Goal: Communication & Community: Ask a question

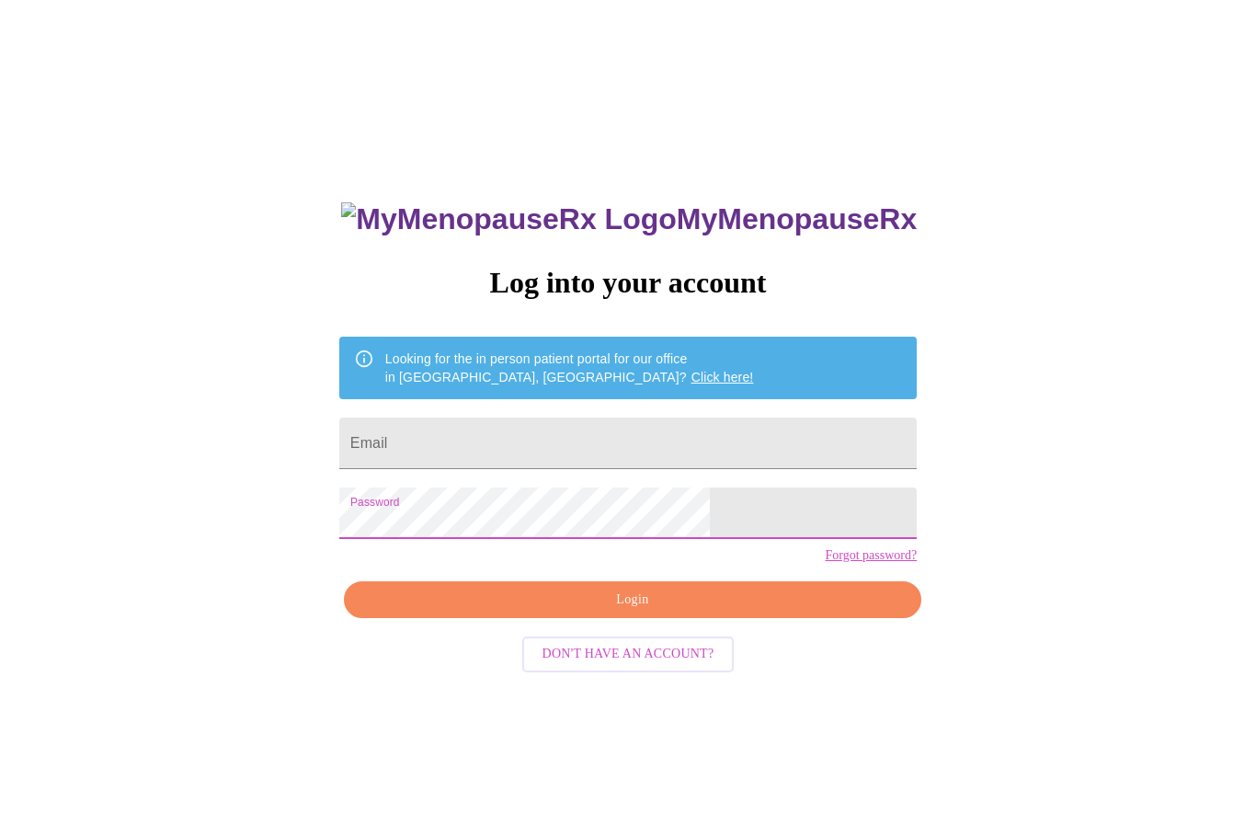
scroll to position [8, 0]
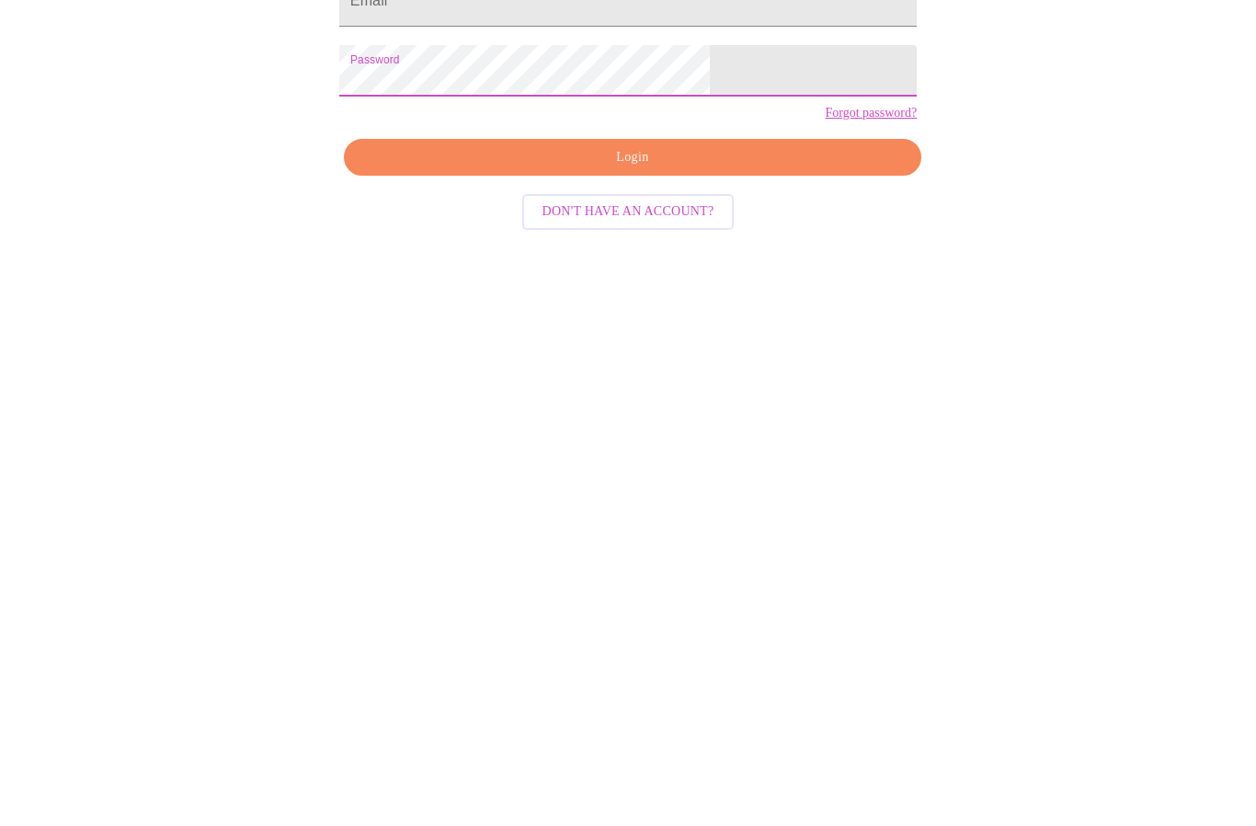
scroll to position [86, 0]
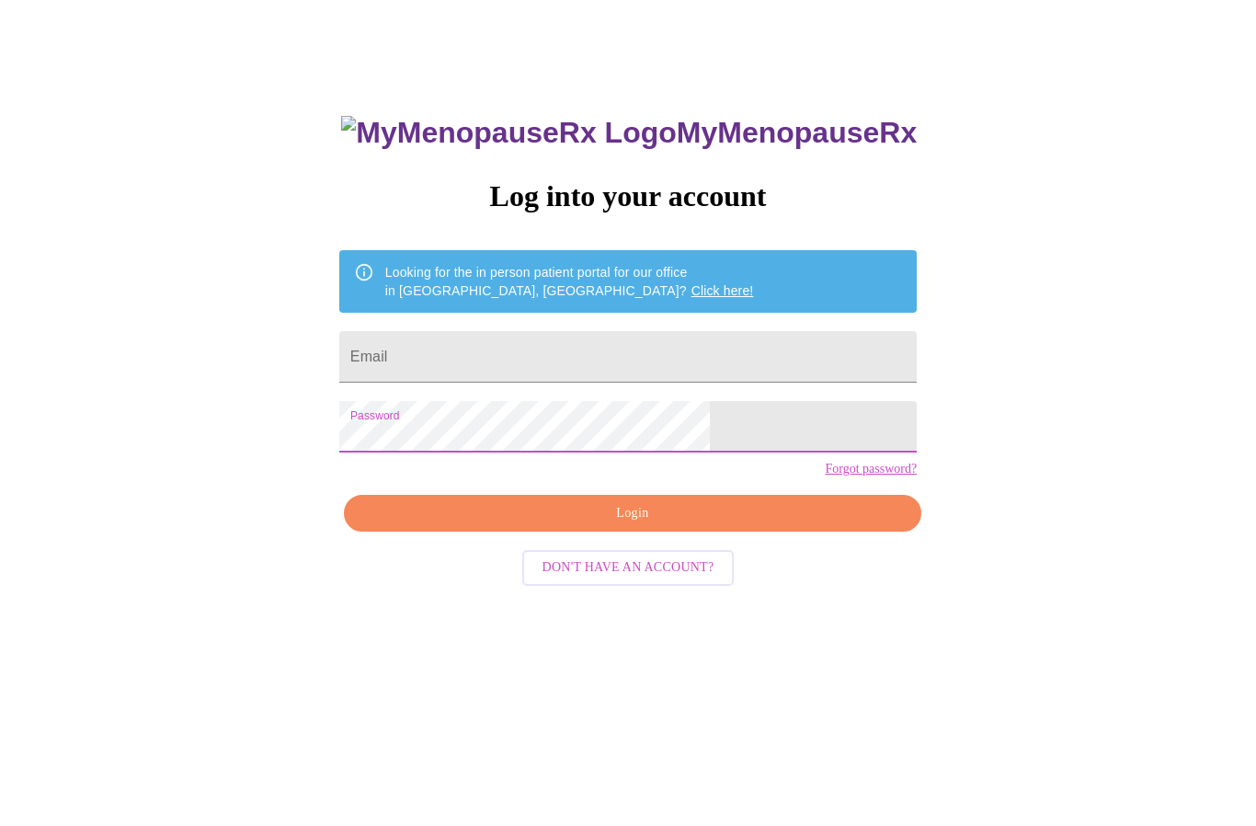
click at [723, 346] on input "Email" at bounding box center [628, 357] width 578 height 51
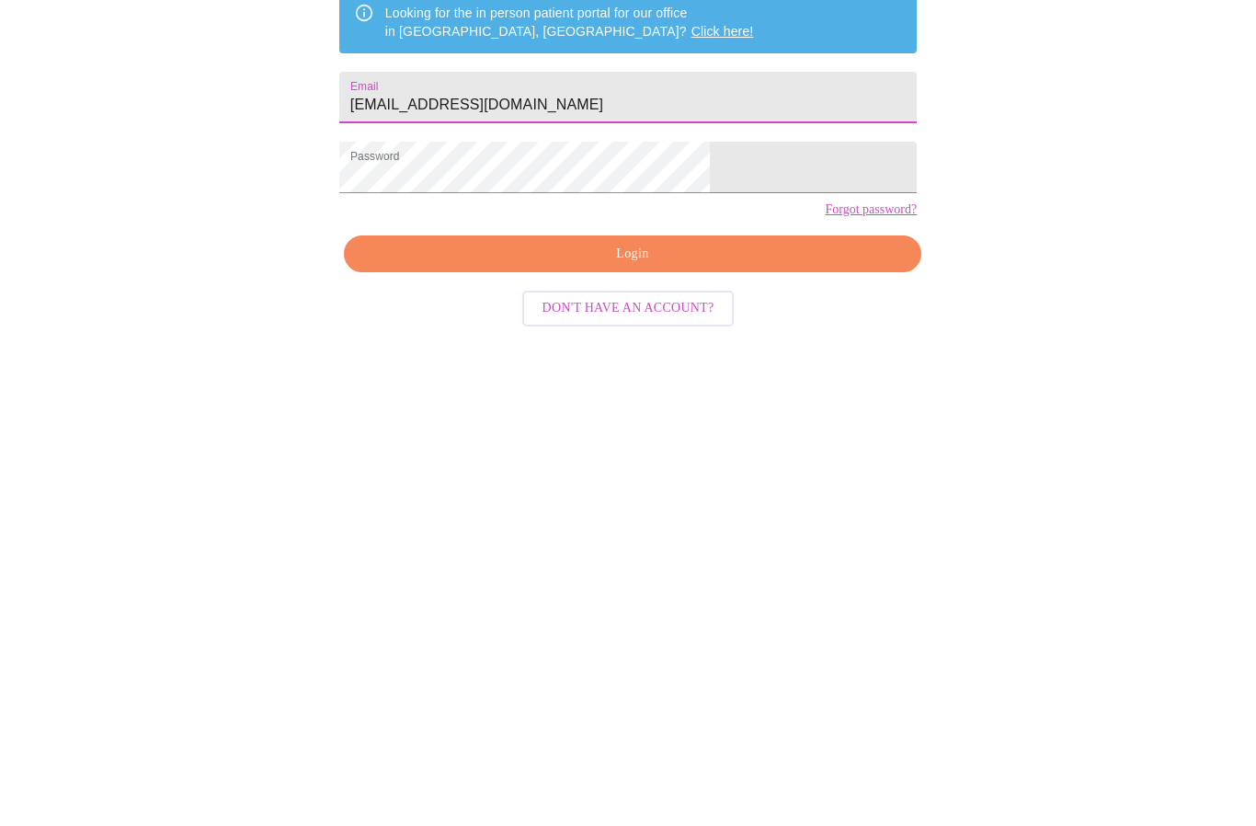
type input "[EMAIL_ADDRESS][DOMAIN_NAME]"
click at [798, 496] on button "Login" at bounding box center [633, 515] width 578 height 38
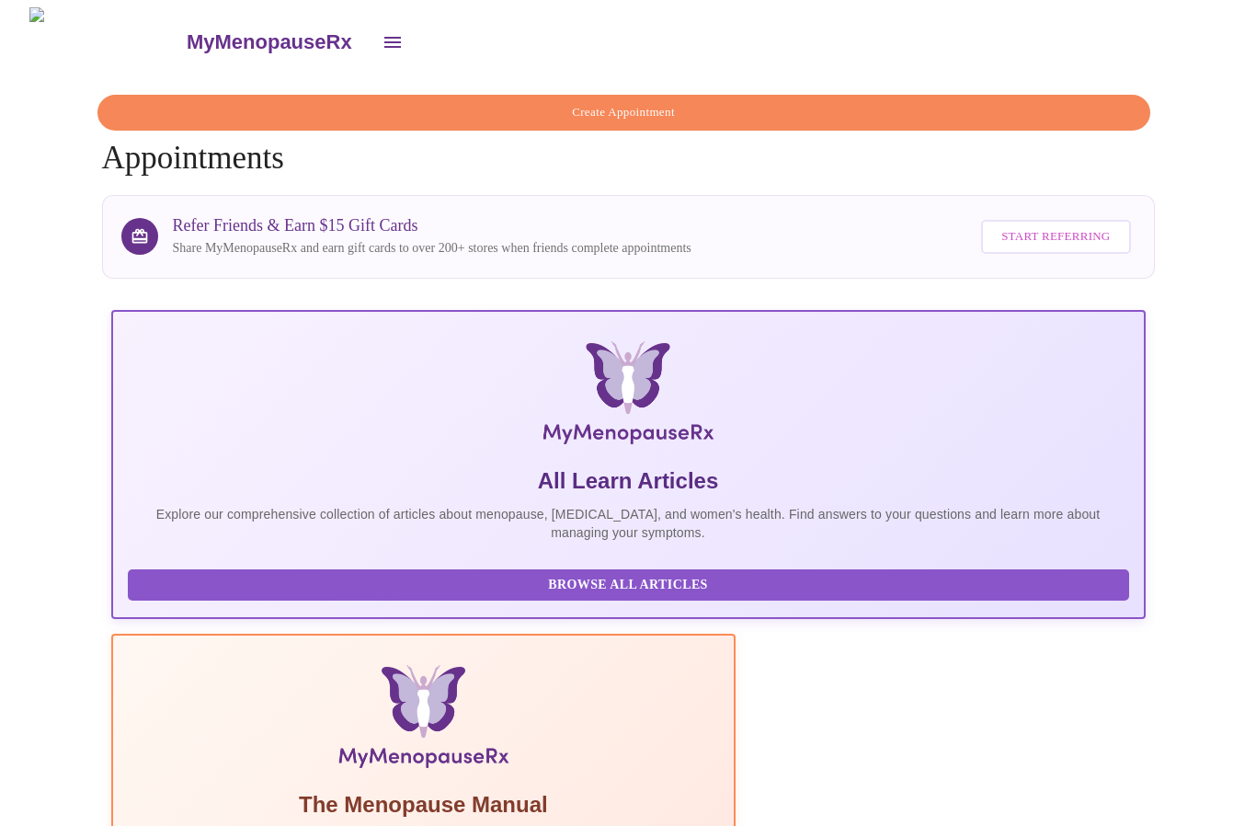
click at [384, 40] on icon "open drawer" at bounding box center [392, 42] width 17 height 11
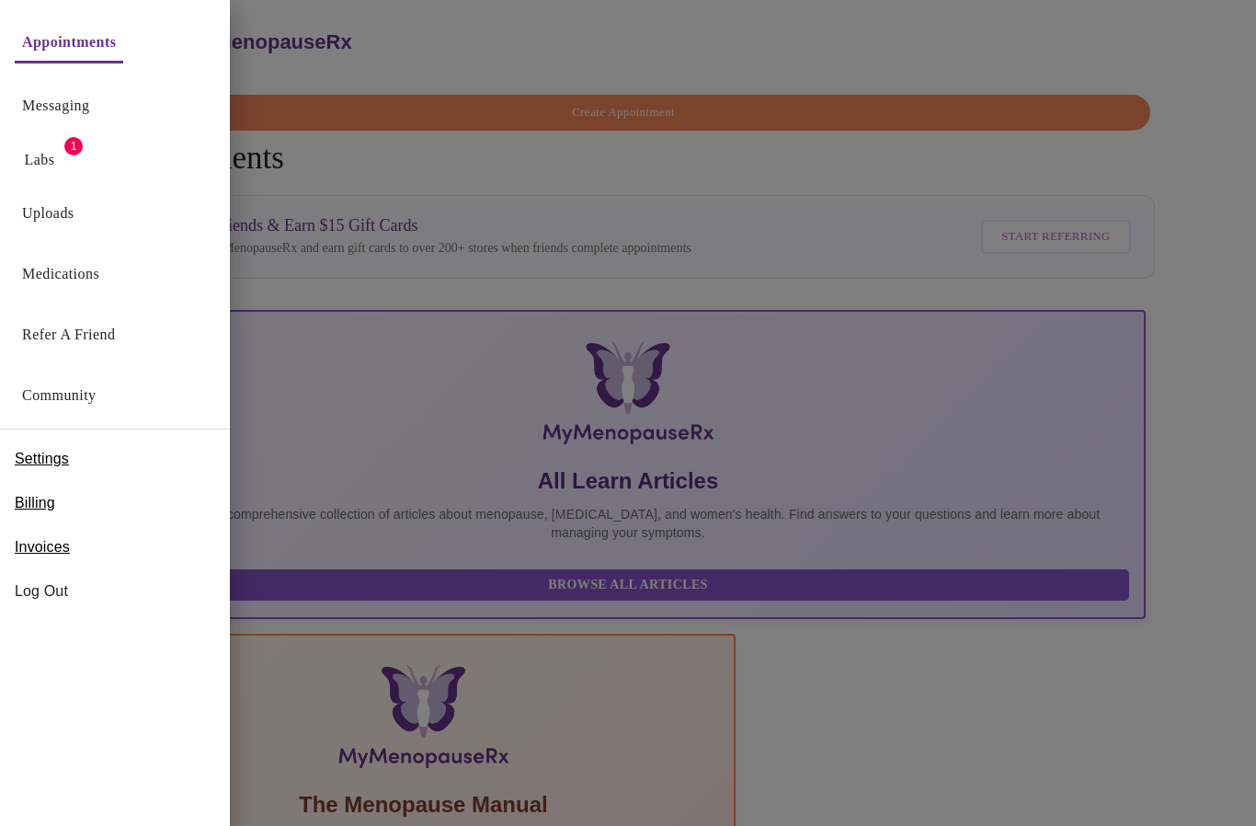
click at [75, 157] on div "Labs 1" at bounding box center [115, 155] width 230 height 47
click at [86, 162] on div "Labs 1" at bounding box center [115, 155] width 230 height 47
click at [129, 106] on div "Messaging" at bounding box center [115, 101] width 230 height 61
click at [130, 103] on div "Messaging" at bounding box center [115, 101] width 230 height 61
click at [116, 107] on div "Messaging" at bounding box center [115, 101] width 230 height 61
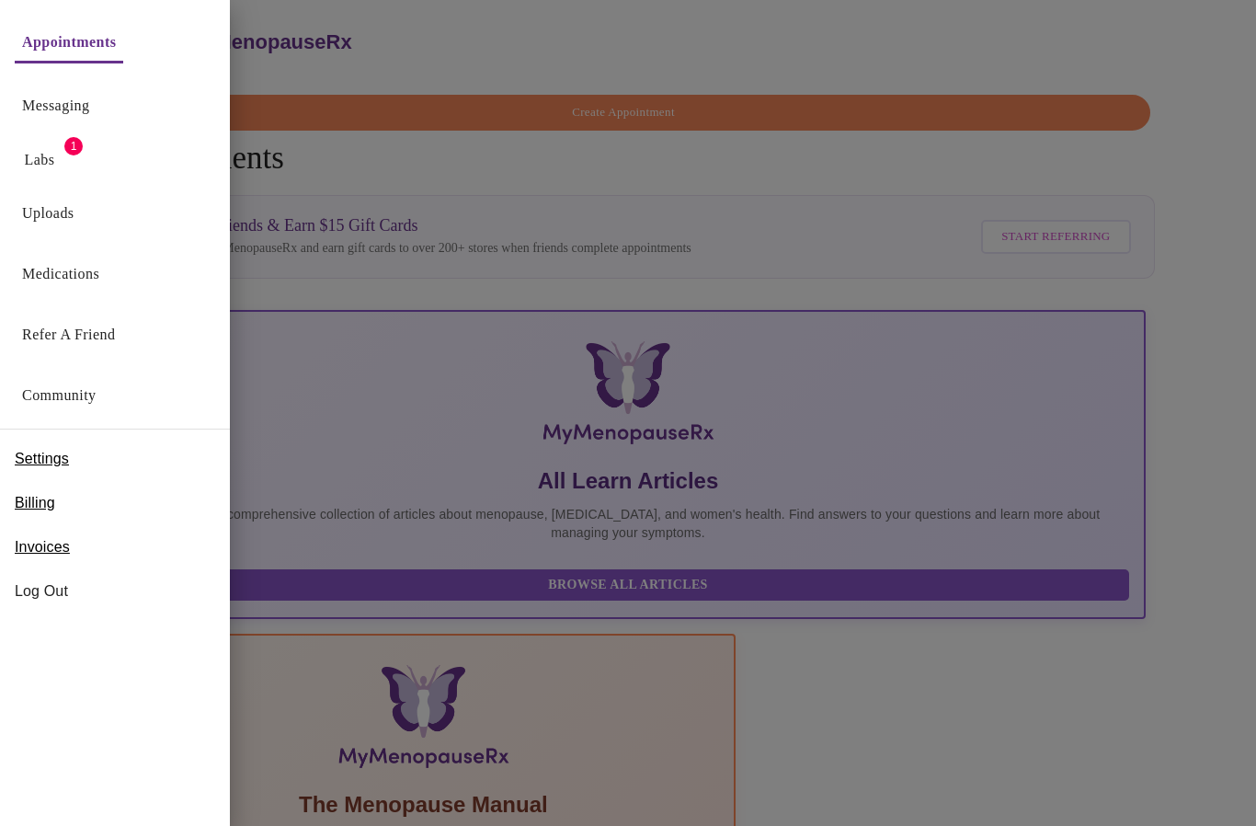
click at [116, 106] on div "Messaging" at bounding box center [115, 101] width 230 height 61
click at [1232, 462] on div at bounding box center [628, 413] width 1256 height 826
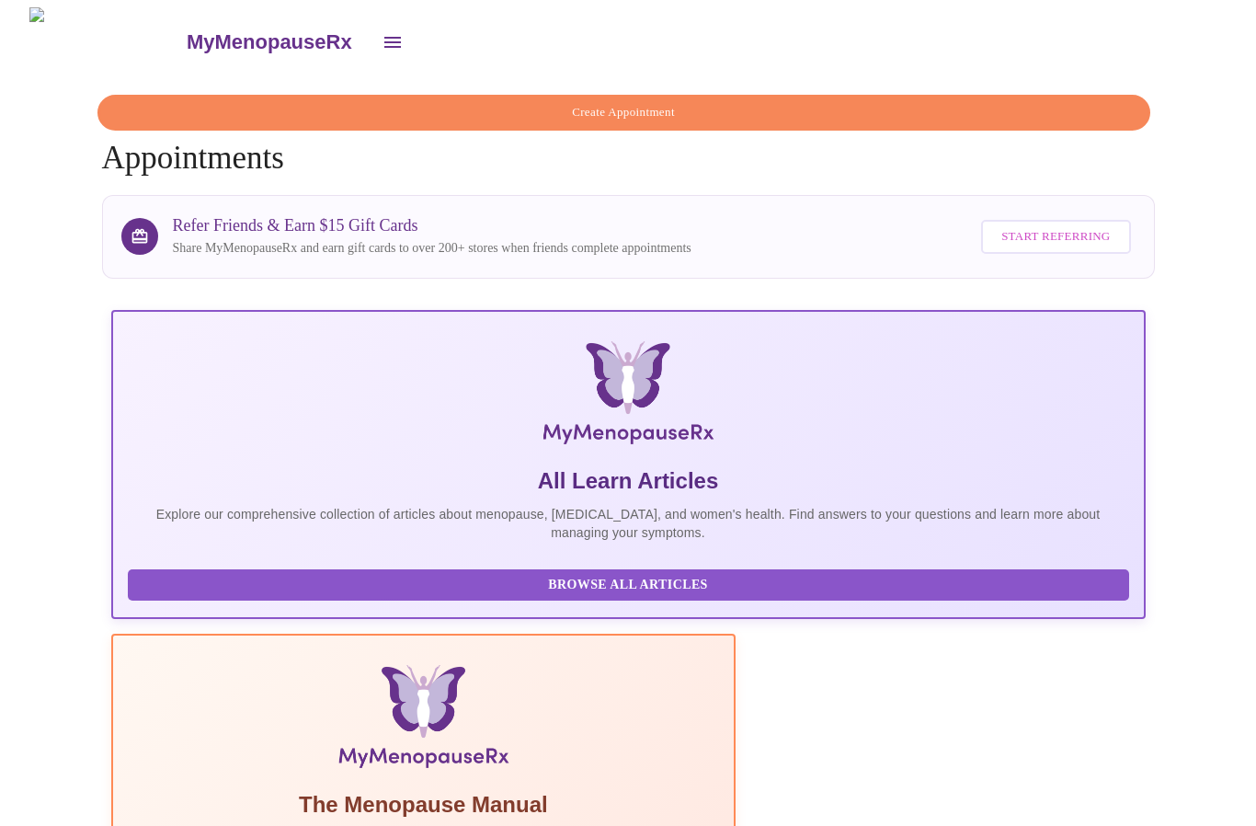
click at [371, 36] on button "open drawer" at bounding box center [393, 42] width 44 height 44
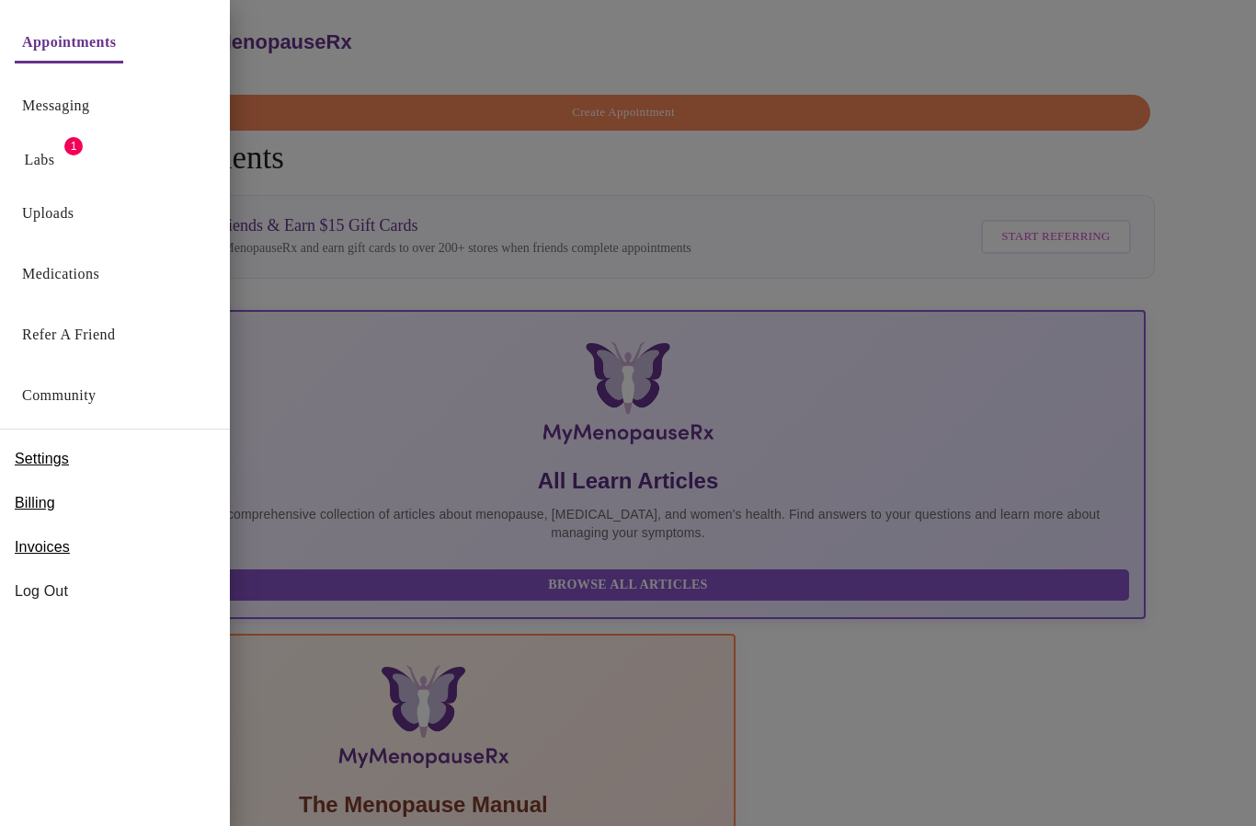
click at [130, 99] on div "Messaging" at bounding box center [115, 101] width 230 height 61
click at [89, 112] on link "Messaging" at bounding box center [55, 106] width 67 height 26
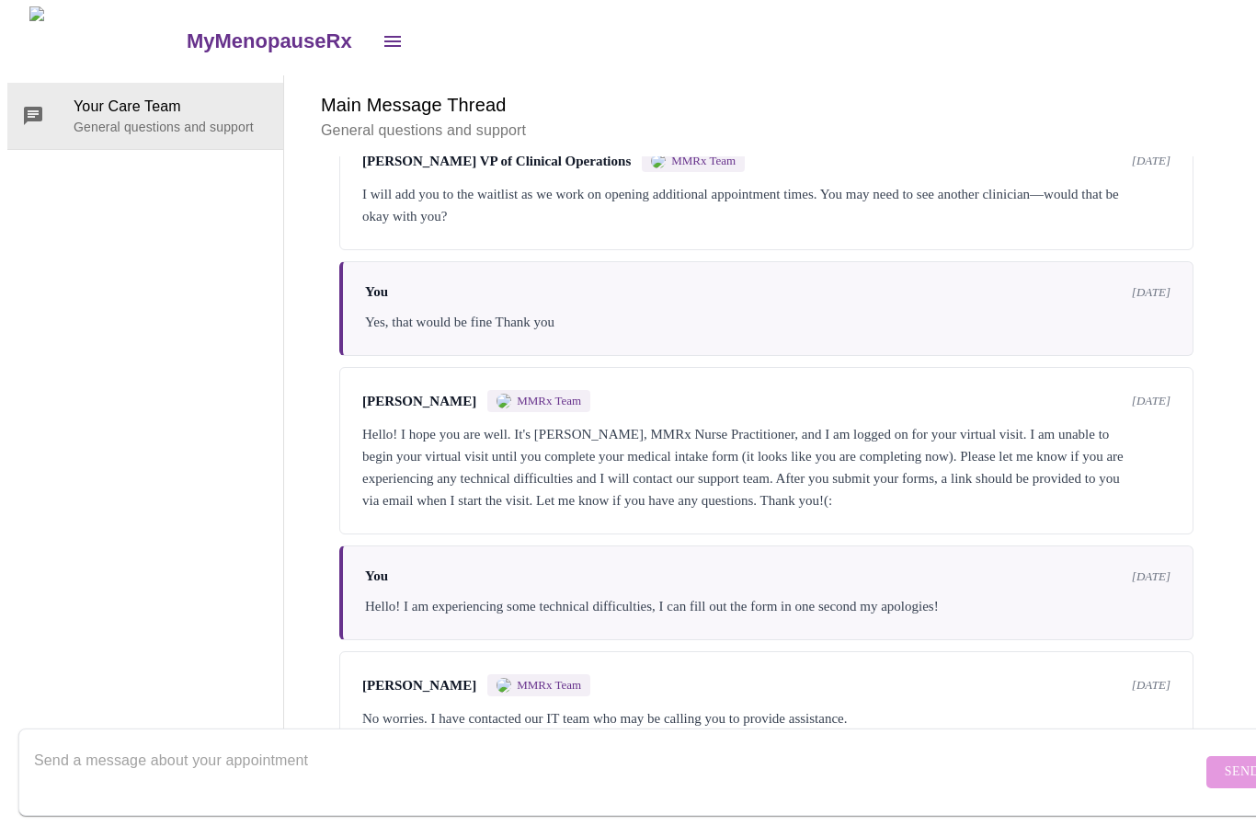
scroll to position [69, 0]
click at [130, 743] on textarea "Send a message about your appointment" at bounding box center [618, 772] width 1168 height 59
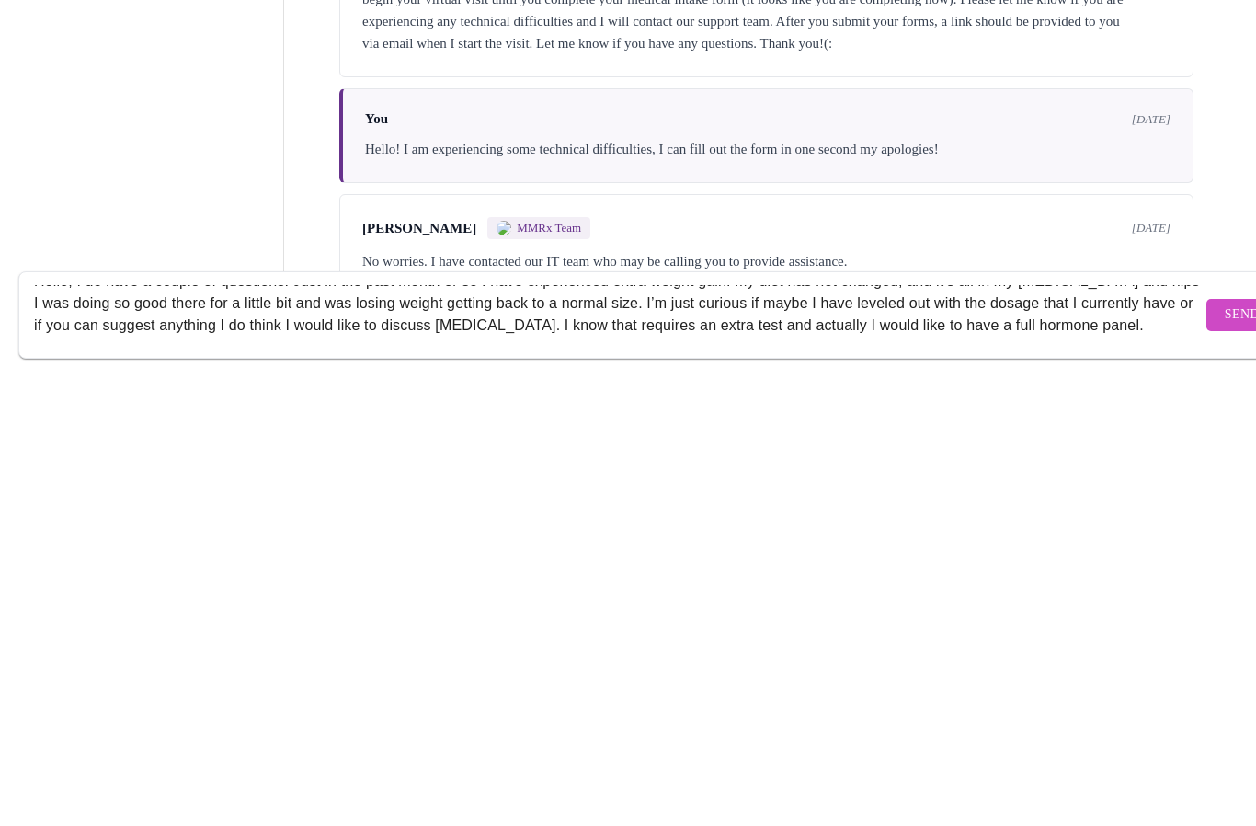
scroll to position [34, 0]
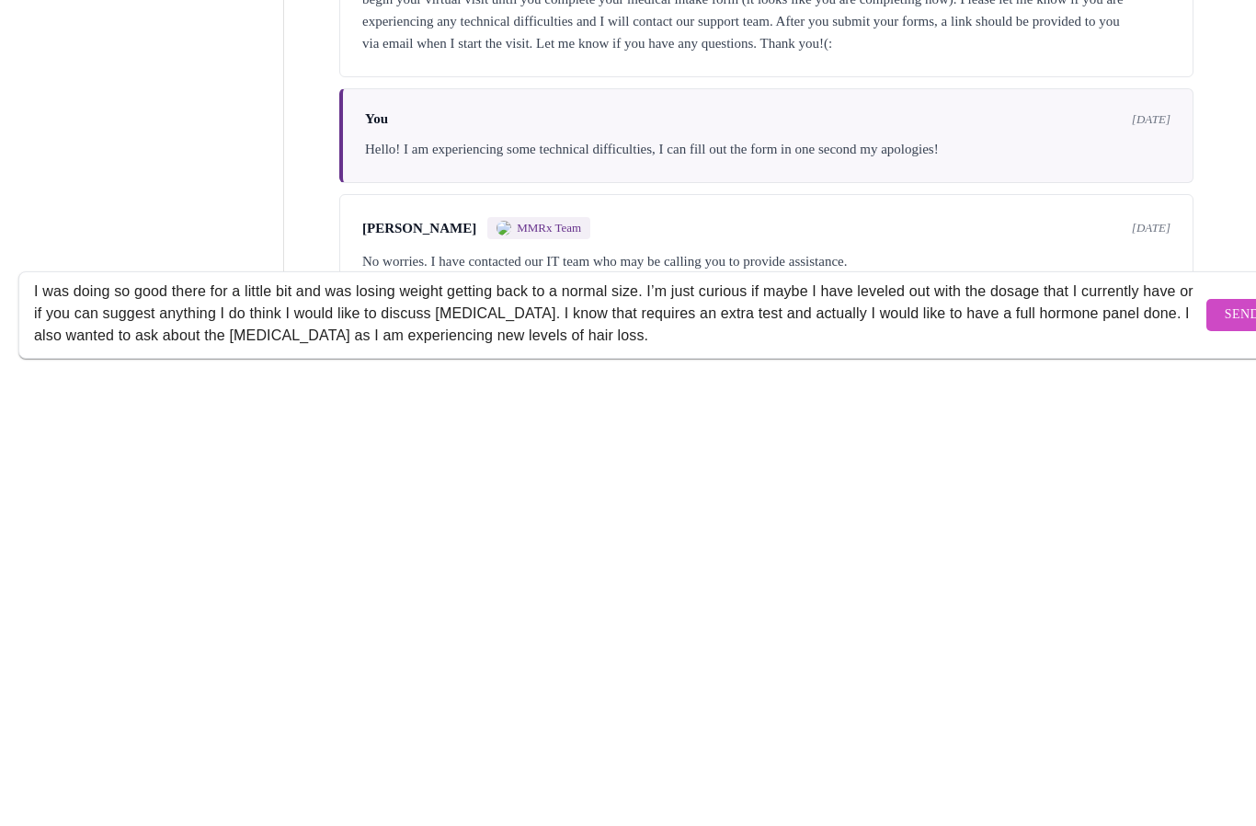
click at [385, 743] on textarea "Hello, I do have a couple of questions. Just in the past month or so I have exp…" at bounding box center [618, 772] width 1168 height 59
type textarea "Hello, I do have a couple of questions. Just in the past month or so I have exp…"
click at [1225, 761] on span "Send" at bounding box center [1242, 772] width 35 height 23
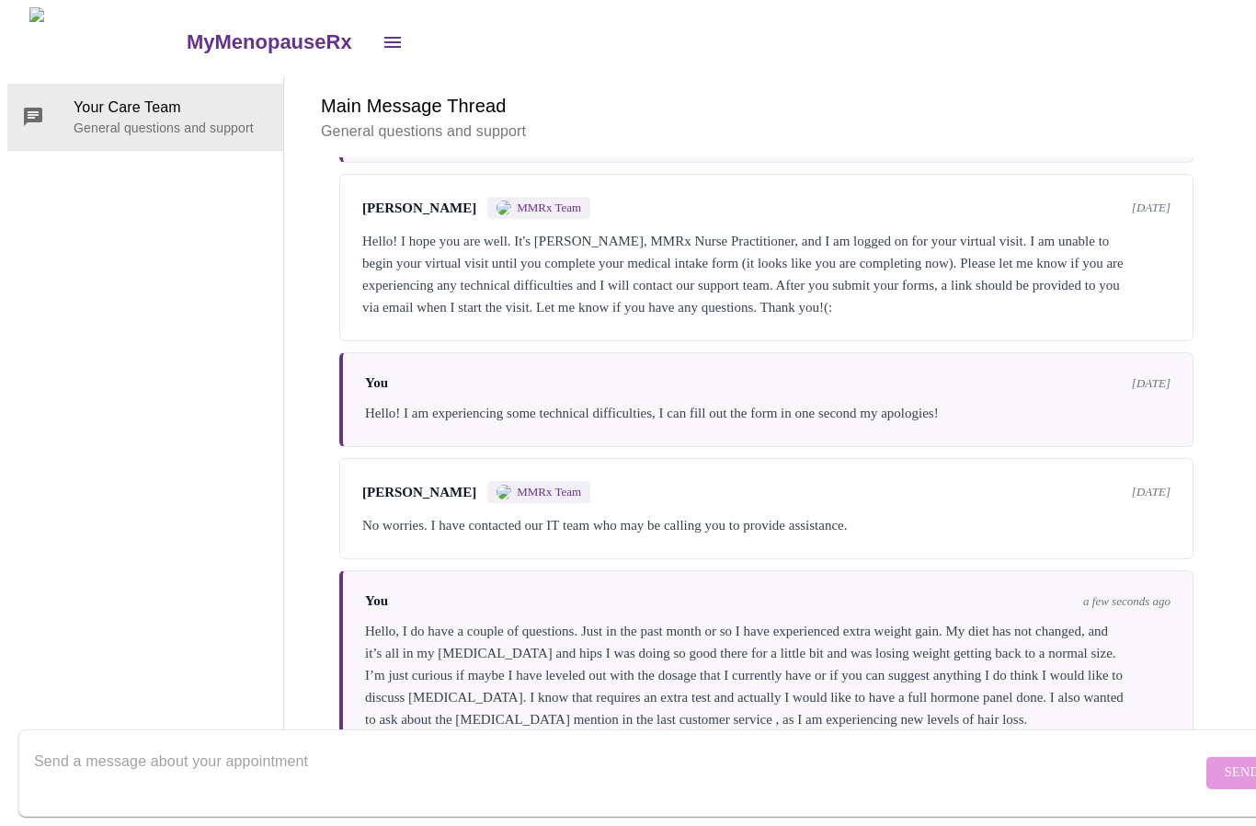
scroll to position [1922, 0]
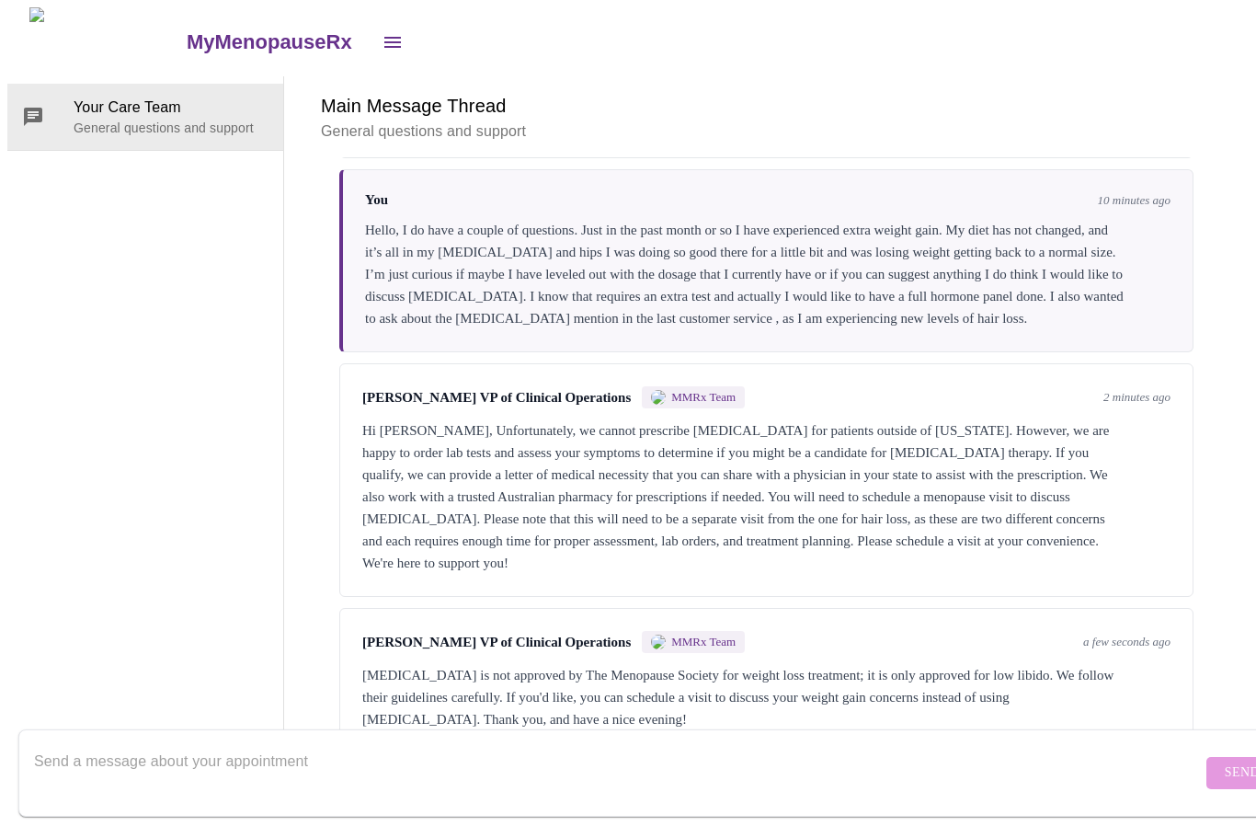
scroll to position [2329, 0]
